Goal: Find specific page/section: Find specific page/section

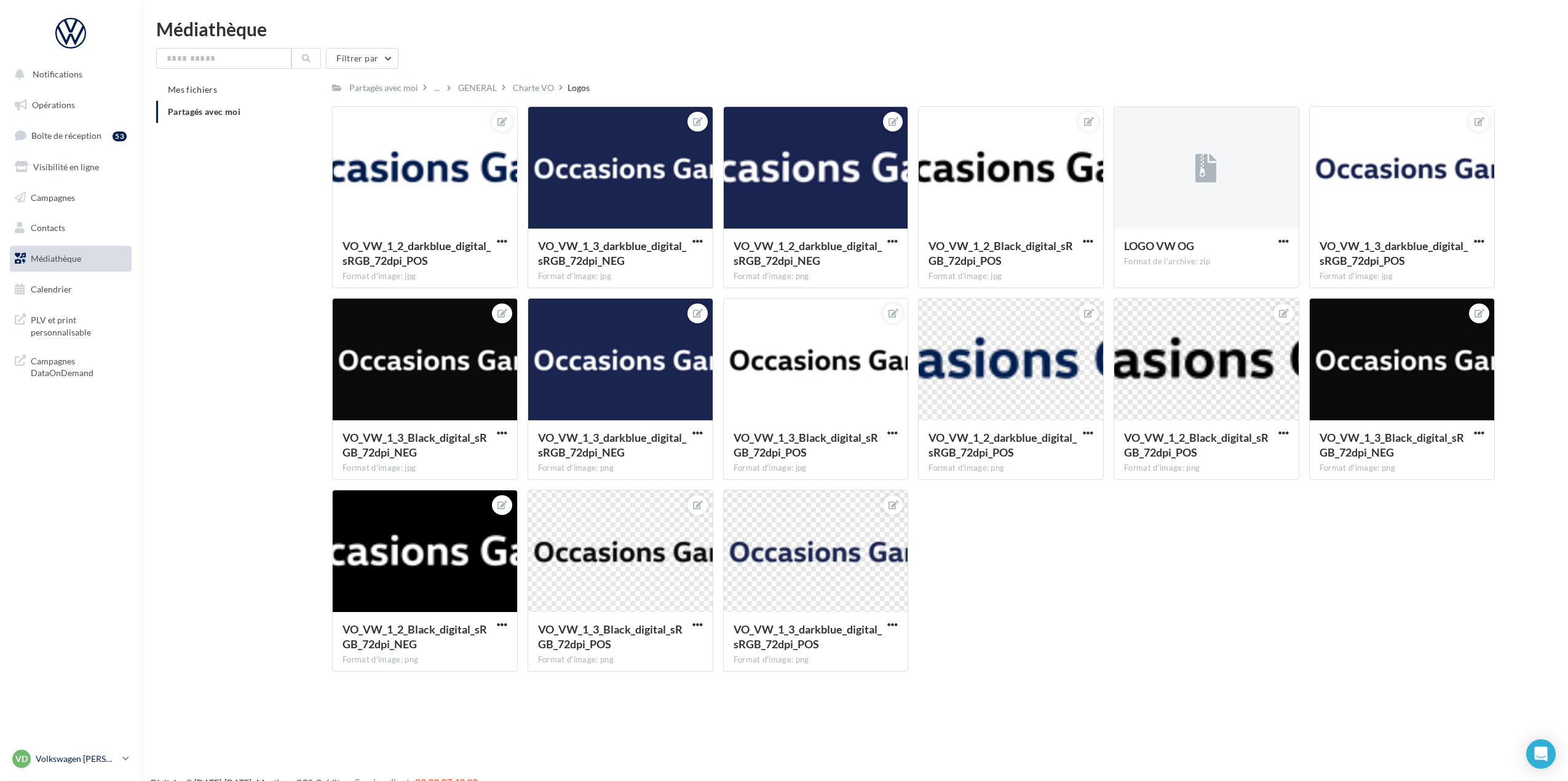
click at [104, 754] on p "Volkswagen [PERSON_NAME]" at bounding box center [77, 759] width 82 height 12
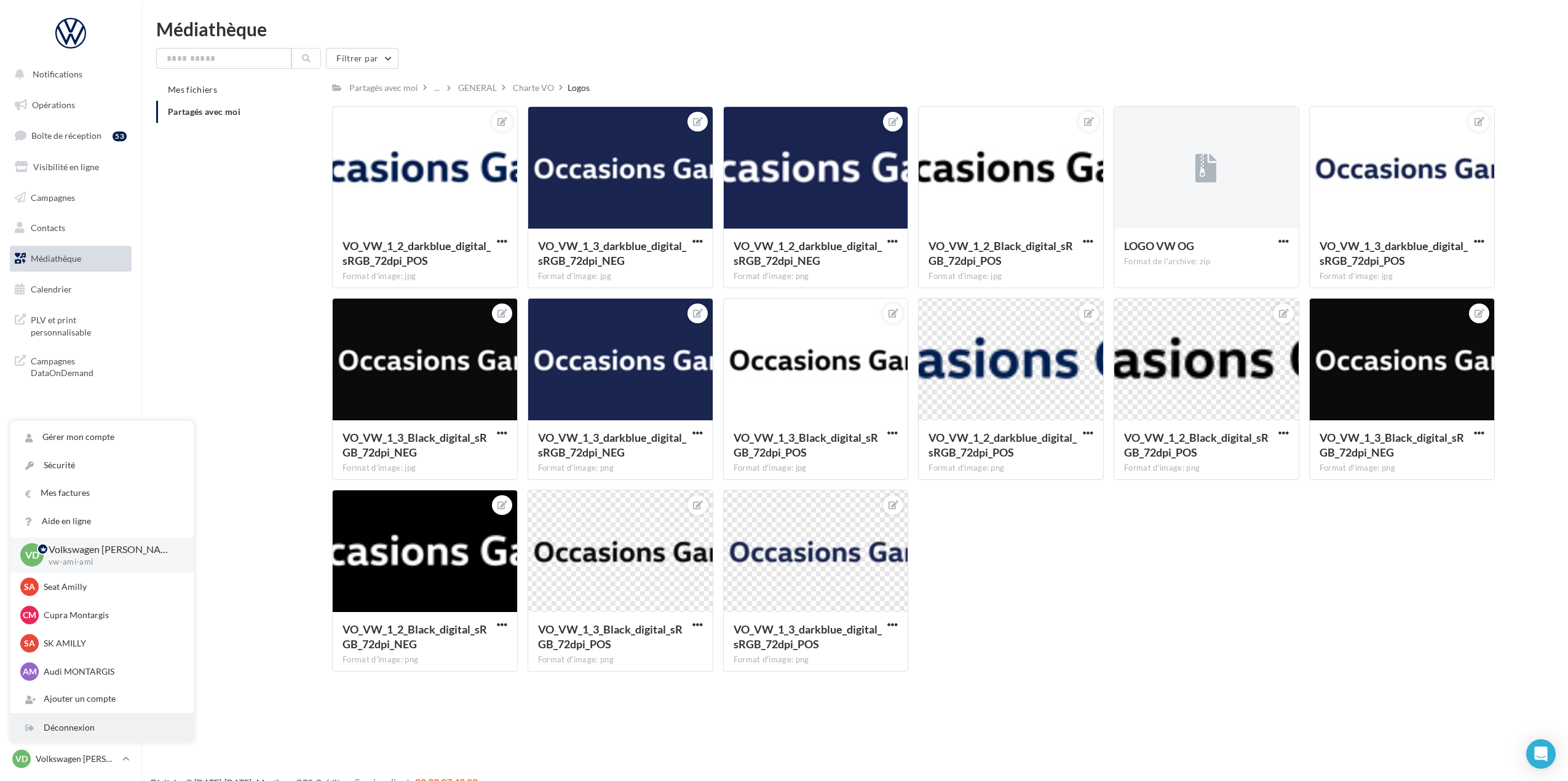
click at [103, 732] on div "Déconnexion" at bounding box center [102, 728] width 183 height 28
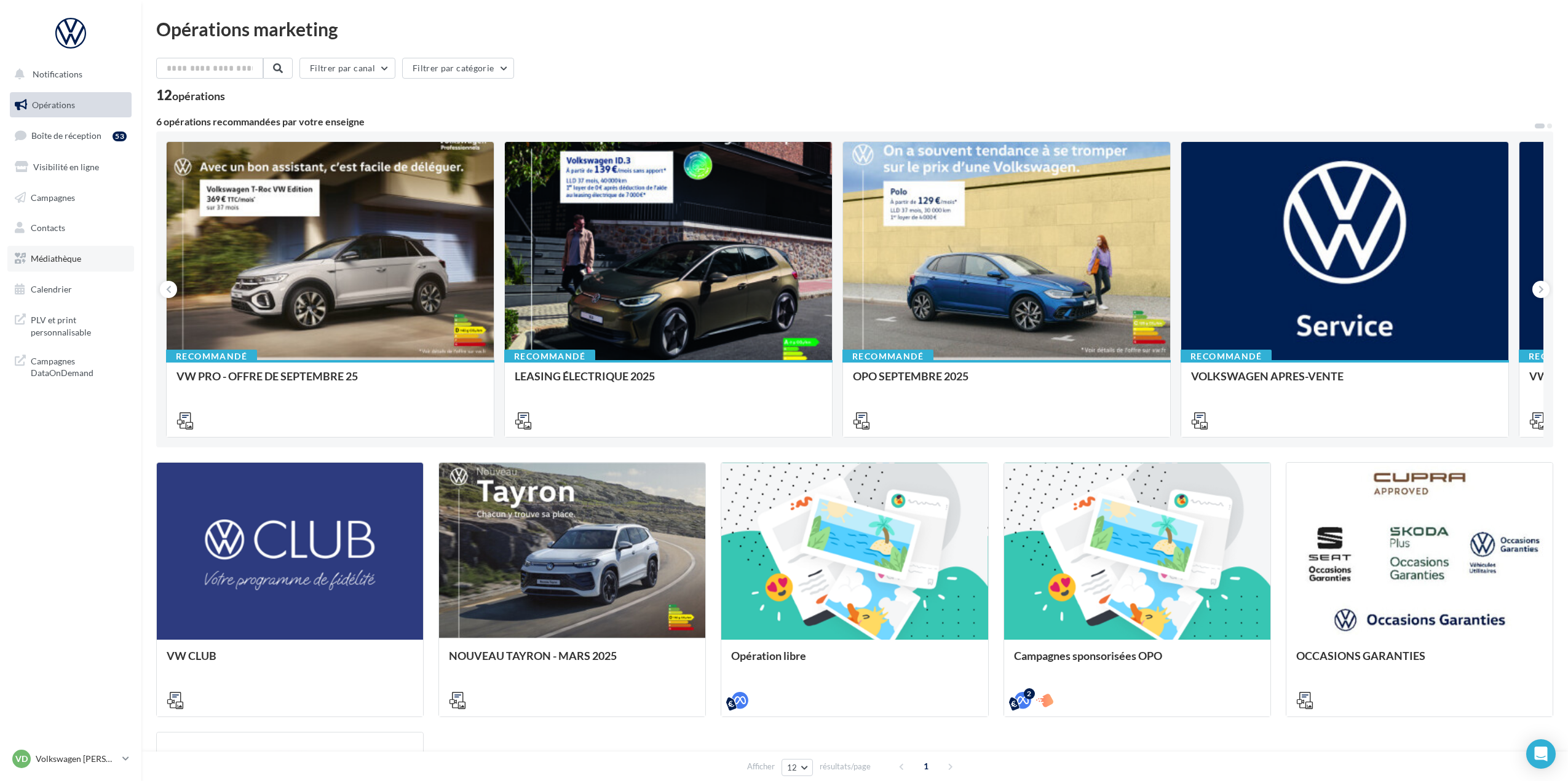
click at [73, 250] on link "Médiathèque" at bounding box center [71, 259] width 127 height 26
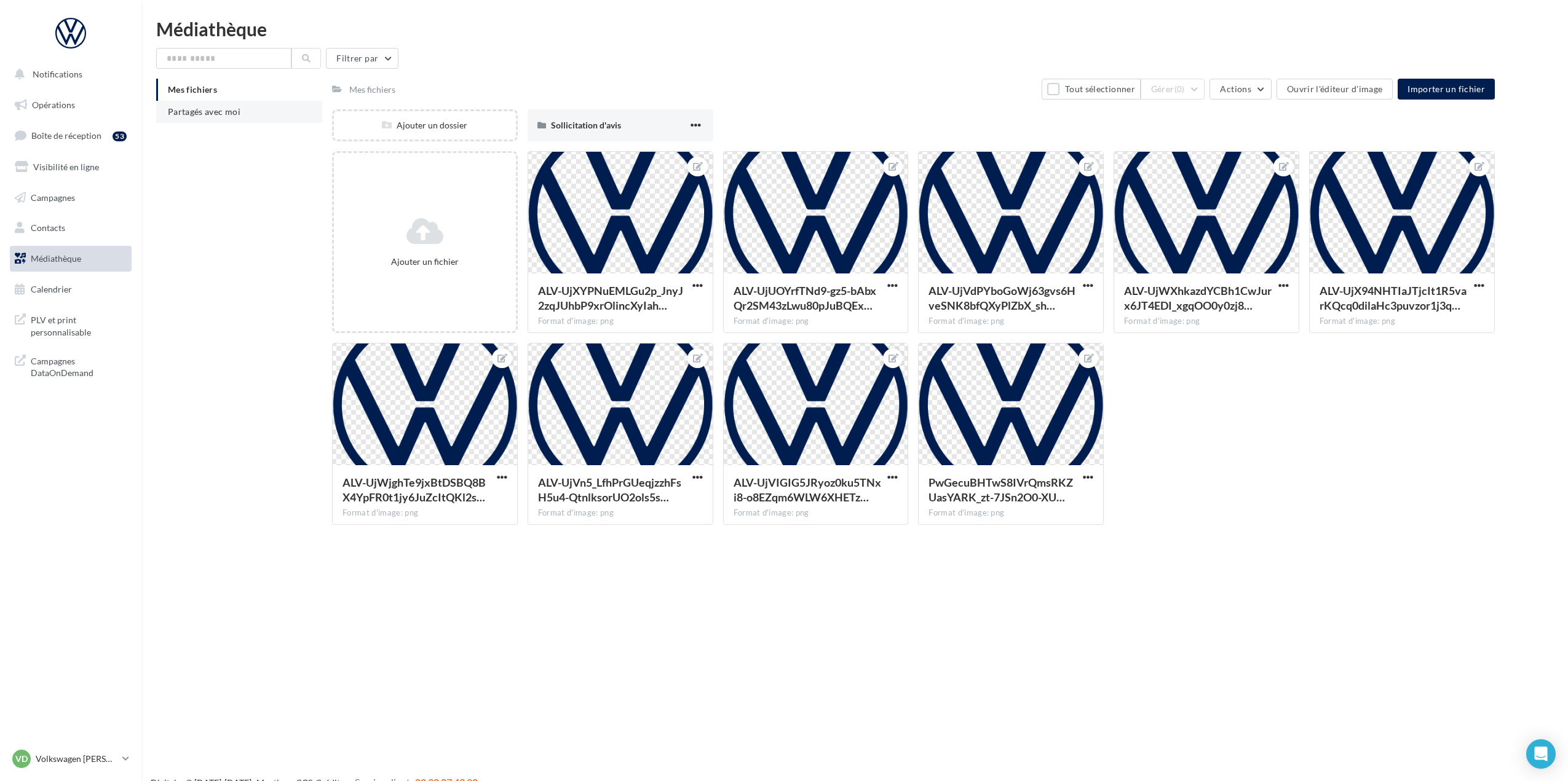
click at [199, 111] on span "Partagés avec moi" at bounding box center [204, 112] width 73 height 11
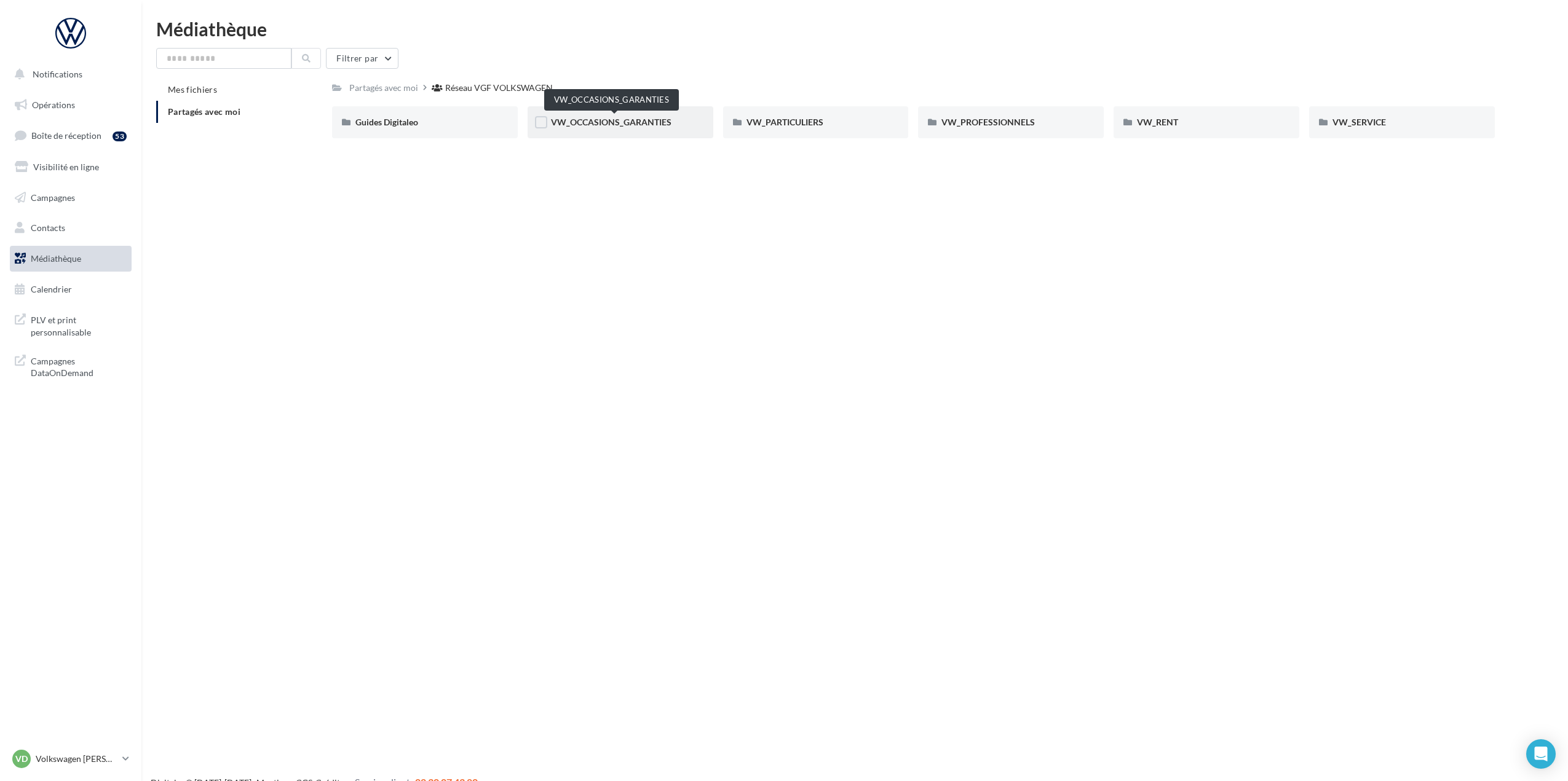
click at [619, 124] on span "VW_OCCASIONS_GARANTIES" at bounding box center [611, 122] width 121 height 11
click at [796, 117] on span "OPERATIONS" at bounding box center [774, 122] width 54 height 11
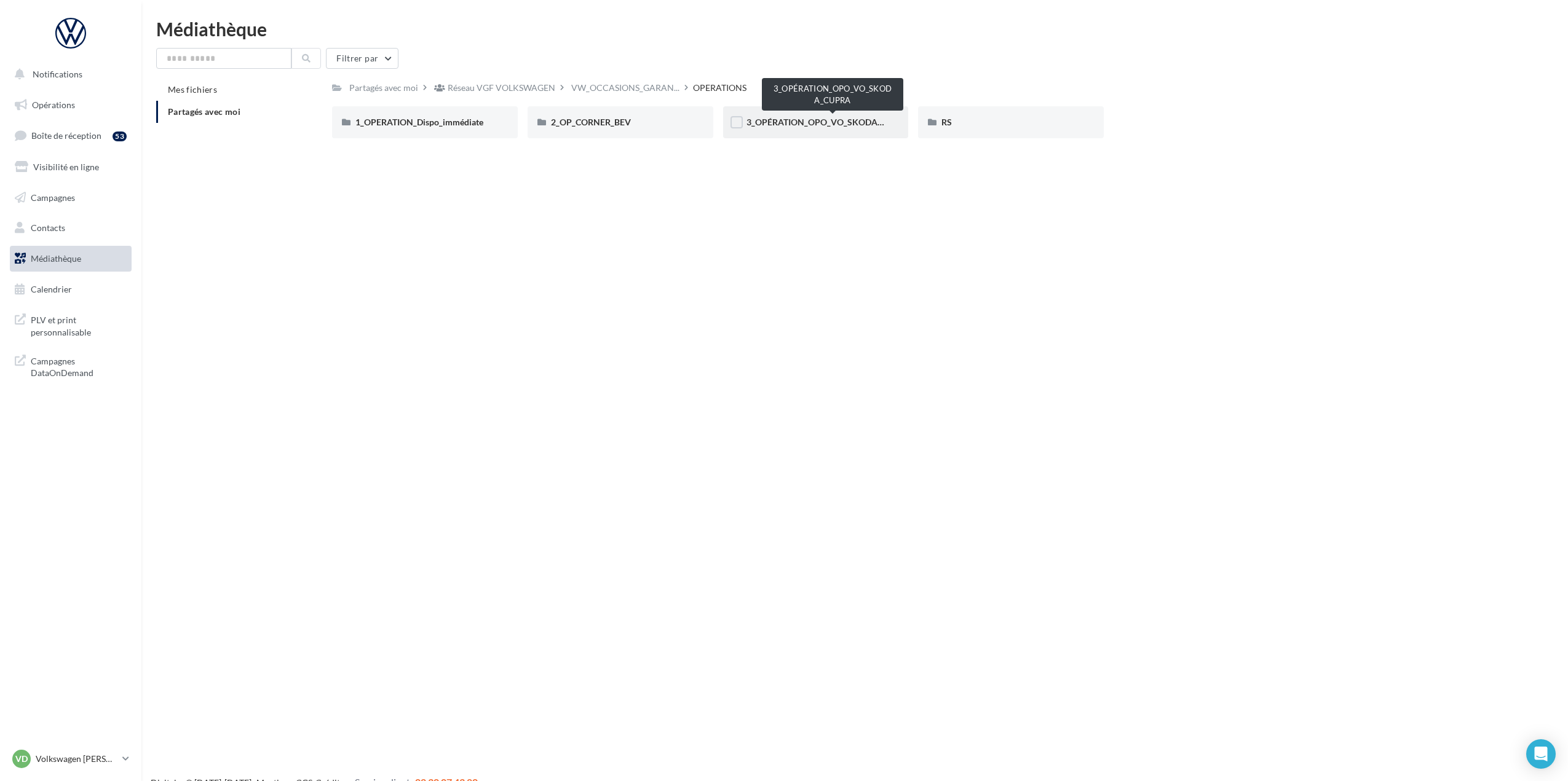
click at [813, 123] on span "3_OPÉRATION_OPO_VO_SKODA_CUPRA" at bounding box center [829, 122] width 164 height 11
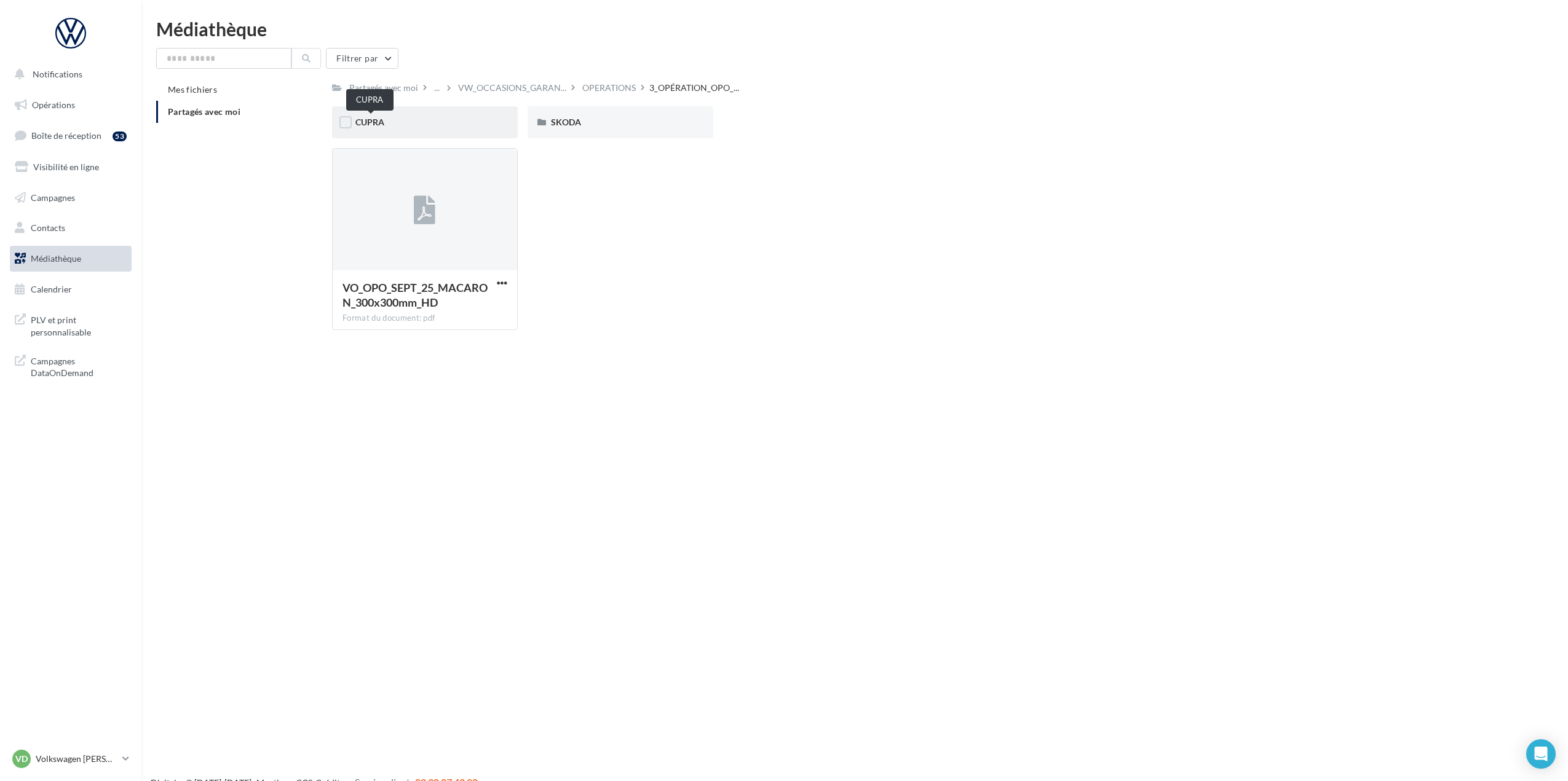
click at [375, 121] on span "CUPRA" at bounding box center [369, 122] width 29 height 11
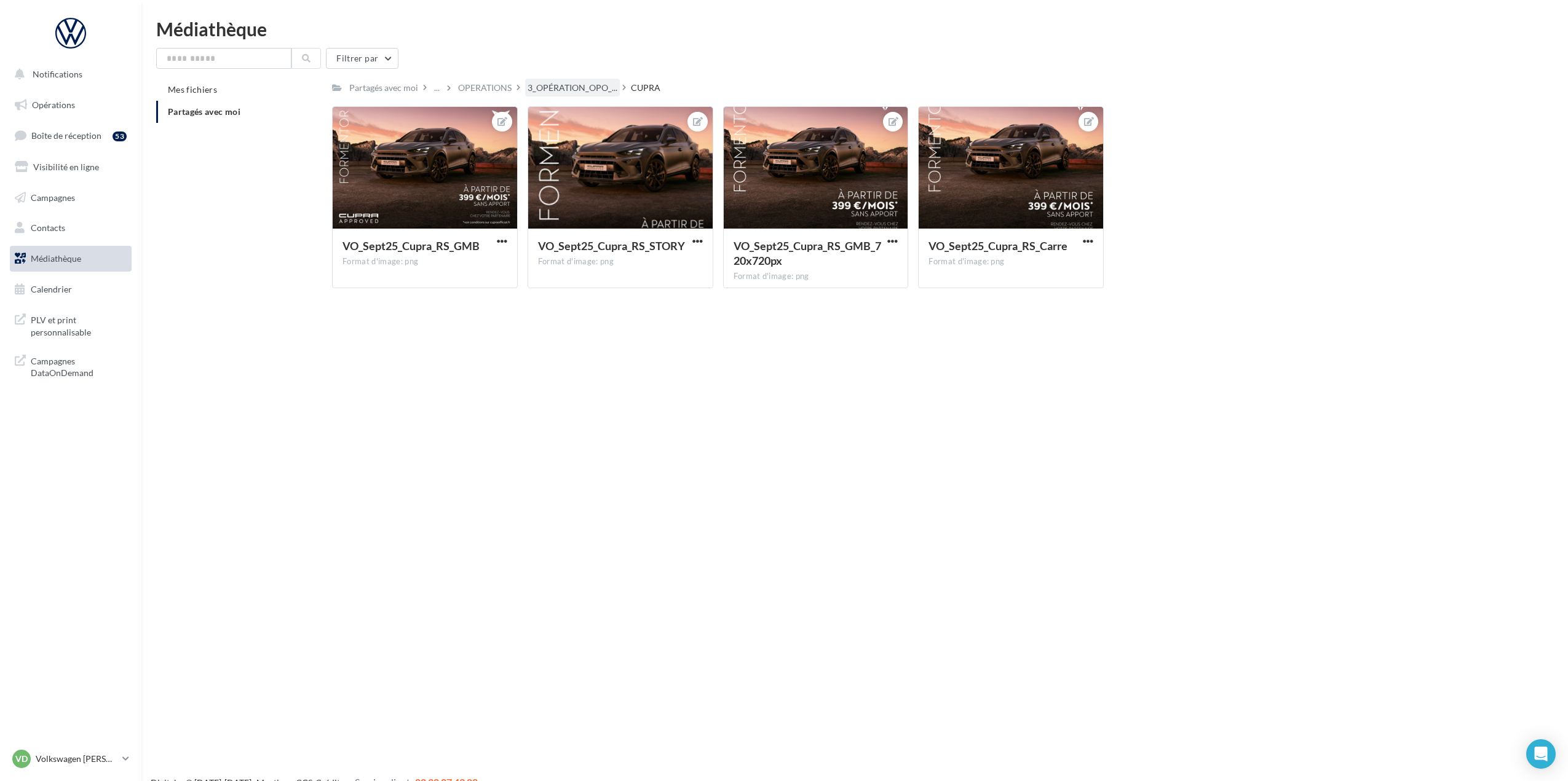
click at [597, 79] on div "3_OPÉRATION_OPO_..." at bounding box center [573, 88] width 95 height 18
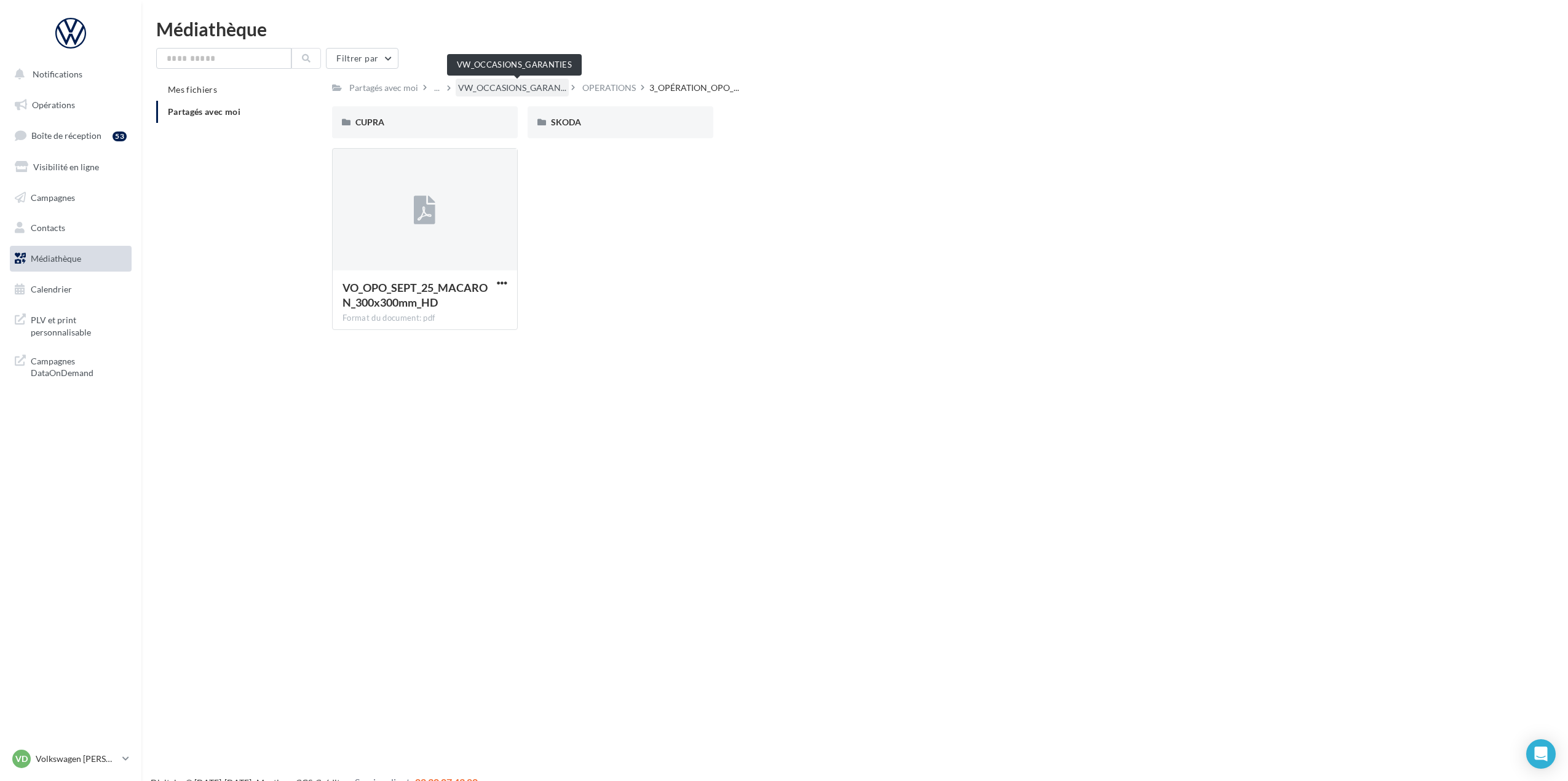
click at [528, 90] on span "VW_OCCASIONS_GARAN..." at bounding box center [512, 88] width 108 height 12
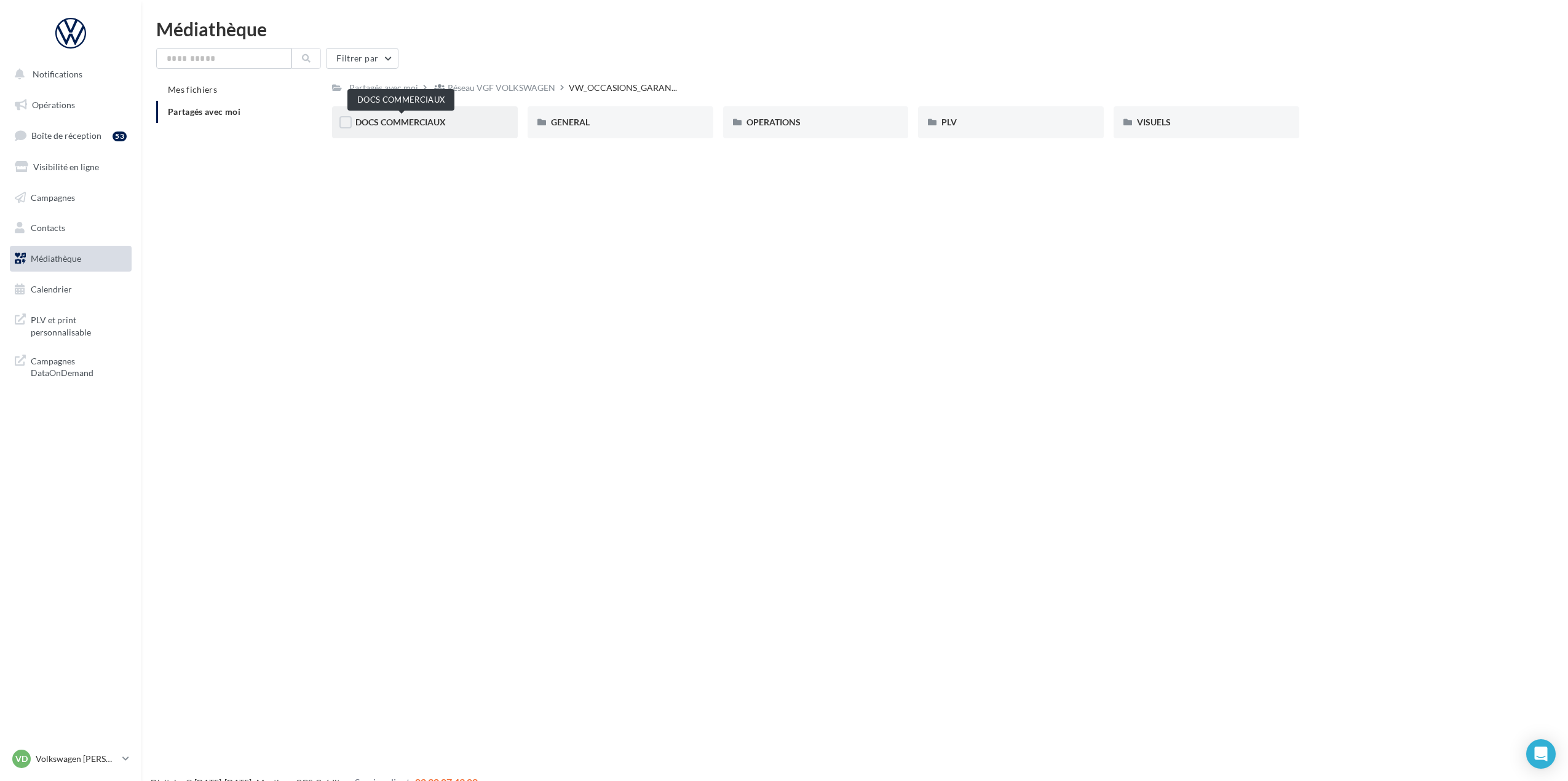
click at [425, 126] on span "DOCS COMMERCIAUX" at bounding box center [400, 122] width 90 height 11
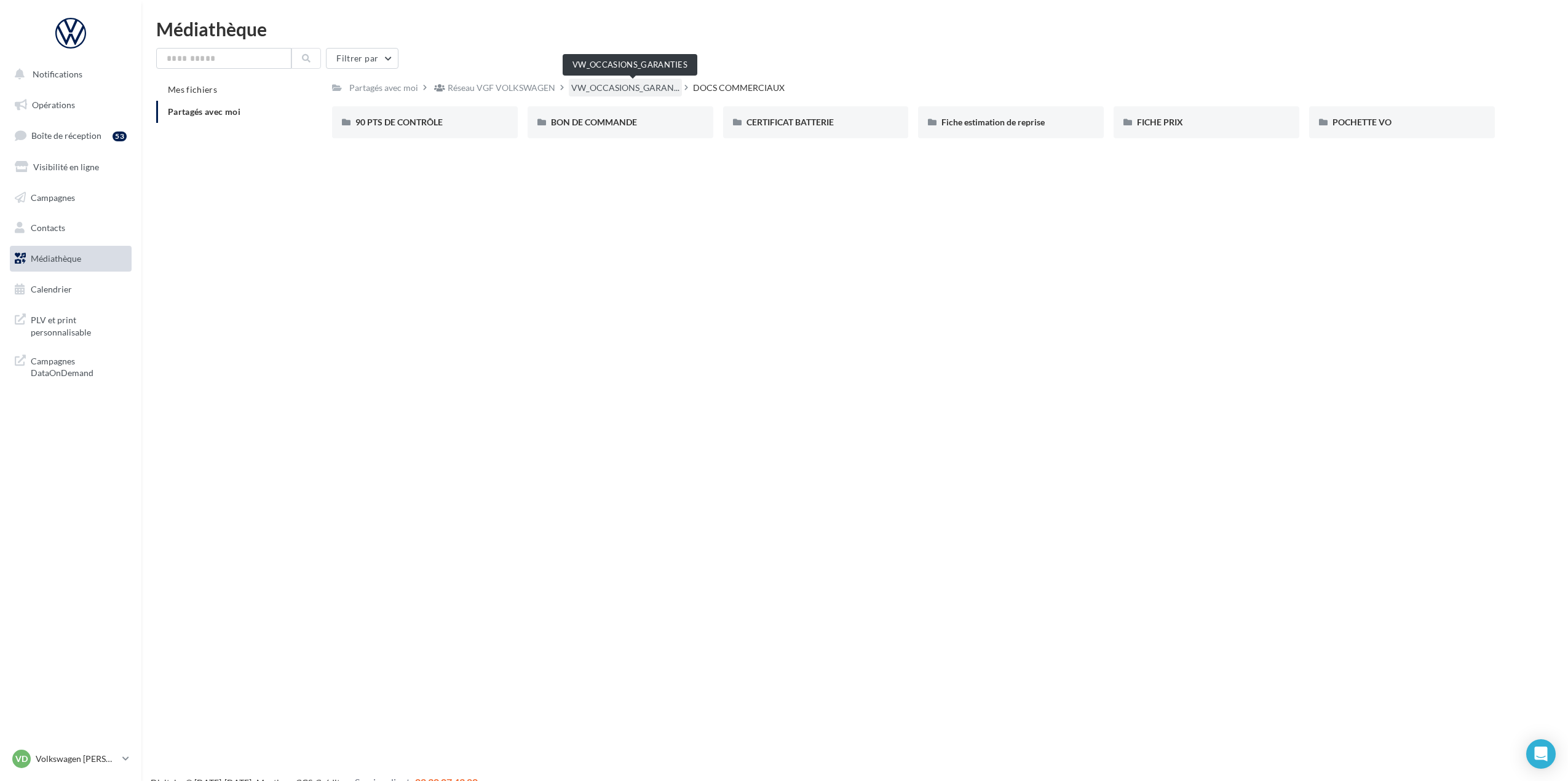
click at [667, 87] on span "VW_OCCASIONS_GARAN..." at bounding box center [625, 88] width 108 height 12
click at [775, 122] on span "OPERATIONS" at bounding box center [774, 122] width 54 height 11
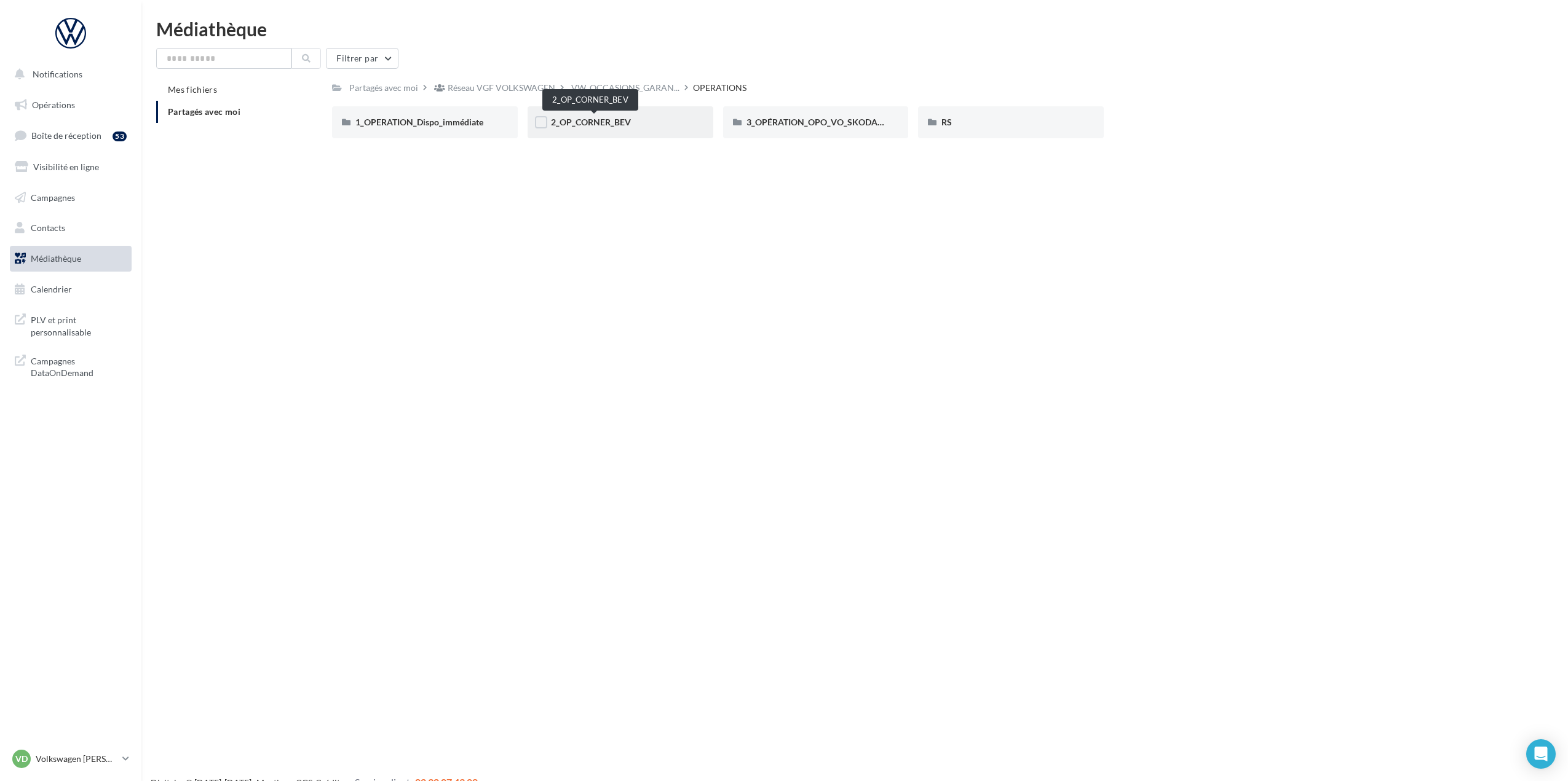
click at [631, 120] on span "2_OP_CORNER_BEV" at bounding box center [591, 122] width 80 height 11
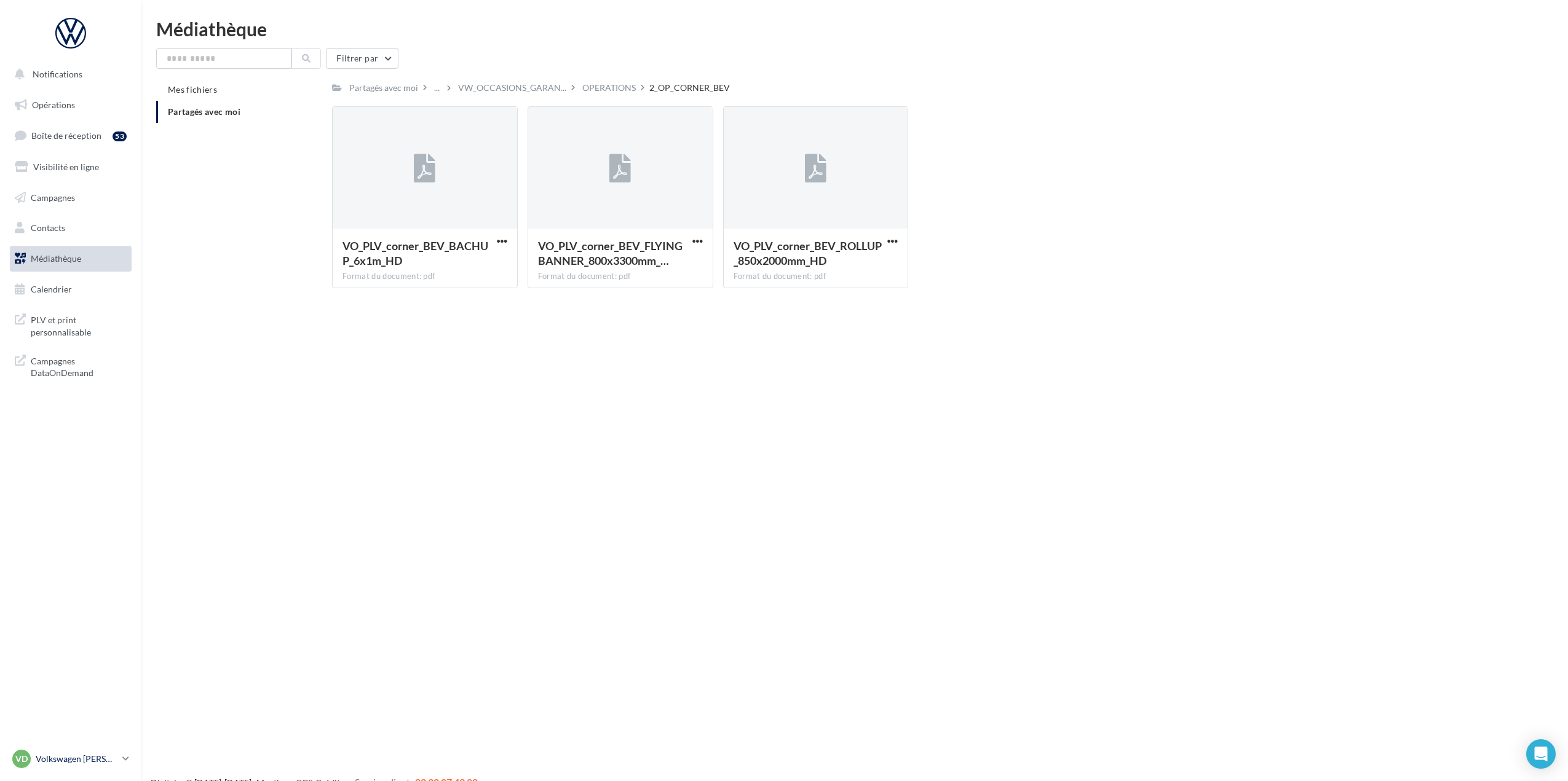
click at [71, 760] on p "Volkswagen [PERSON_NAME]" at bounding box center [77, 759] width 82 height 12
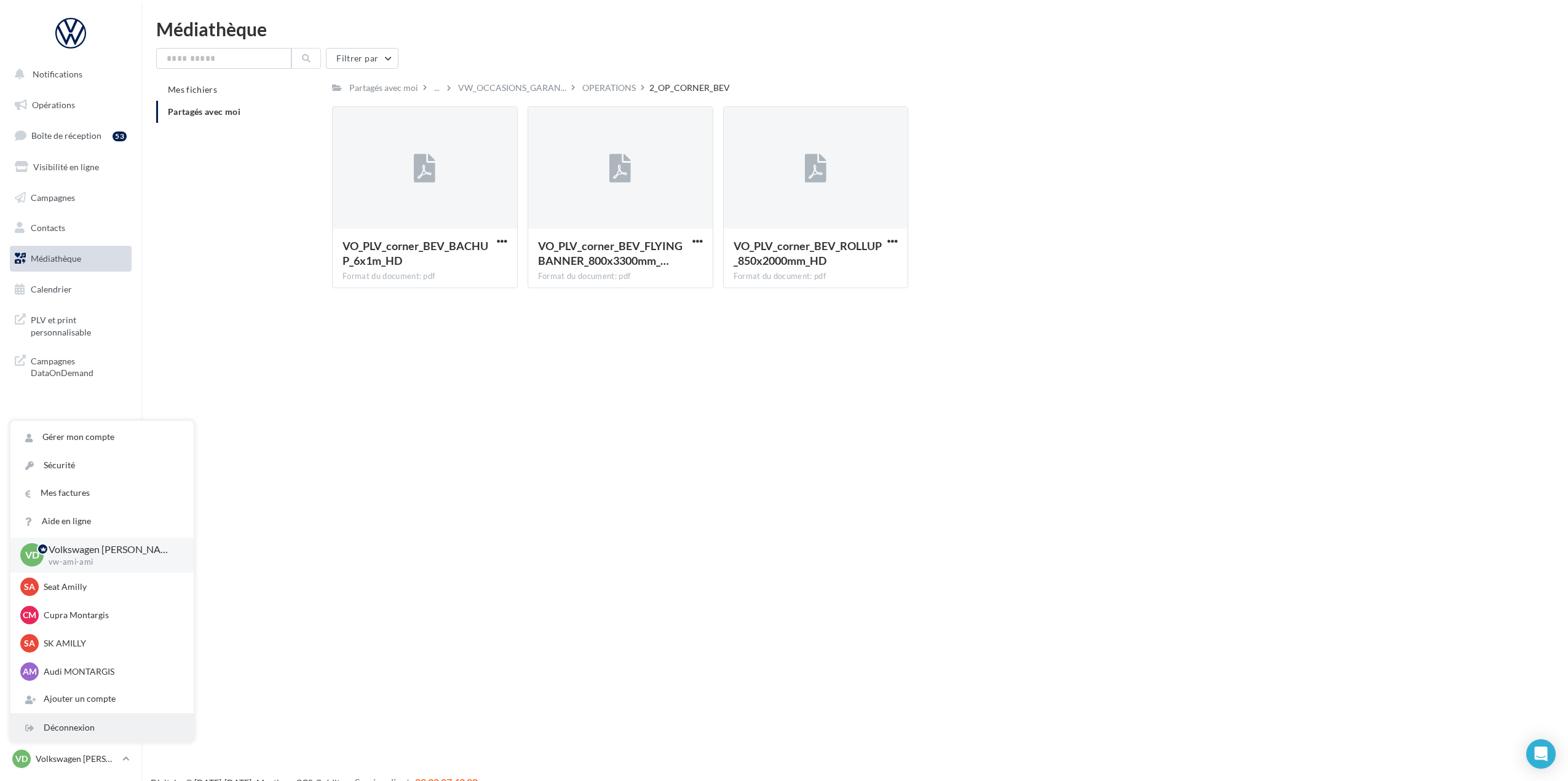
click at [89, 725] on div "Déconnexion" at bounding box center [102, 728] width 183 height 28
